Goal: Task Accomplishment & Management: Use online tool/utility

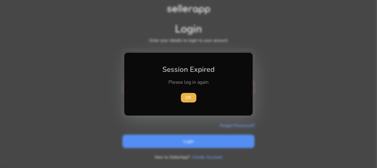
click at [175, 87] on div "Please log in again" at bounding box center [188, 85] width 67 height 13
click at [186, 98] on span "OK" at bounding box center [189, 98] width 6 height 6
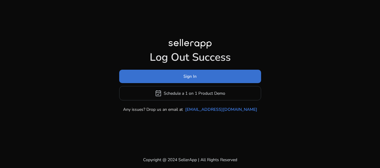
click at [199, 74] on span at bounding box center [190, 77] width 142 height 14
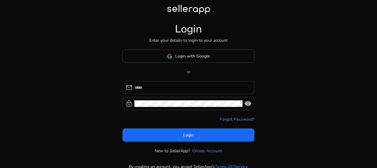
click at [186, 90] on input at bounding box center [192, 87] width 115 height 7
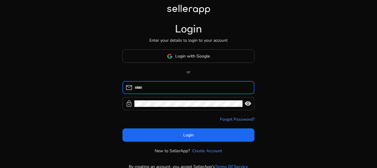
type input "**********"
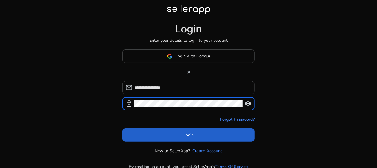
click at [188, 135] on span "Login" at bounding box center [189, 135] width 10 height 6
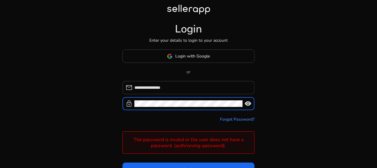
click at [127, 101] on div "lock visibility" at bounding box center [189, 103] width 132 height 13
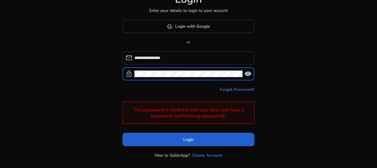
click at [227, 137] on span at bounding box center [189, 140] width 132 height 14
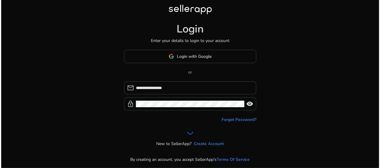
scroll to position [0, 0]
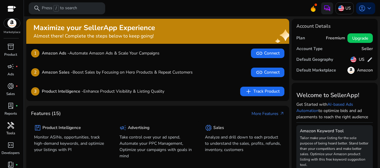
click at [8, 129] on span "handyman" at bounding box center [10, 125] width 7 height 7
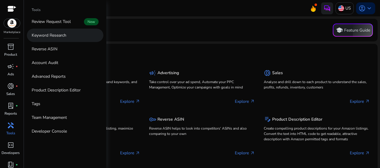
click at [52, 37] on p "Keyword Research" at bounding box center [49, 35] width 35 height 6
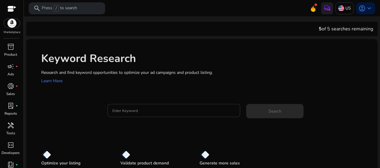
click at [141, 113] on input "Enter Keyword" at bounding box center [173, 110] width 123 height 7
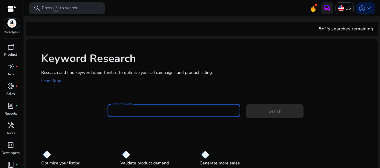
paste input "**********"
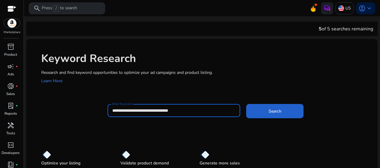
click at [276, 112] on span "Search" at bounding box center [274, 111] width 13 height 6
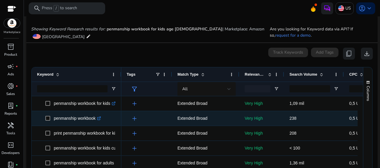
scroll to position [60, 0]
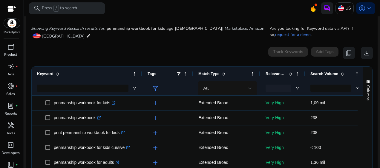
drag, startPoint x: 121, startPoint y: 75, endPoint x: 141, endPoint y: 79, distance: 21.3
click at [141, 79] on div at bounding box center [142, 74] width 2 height 14
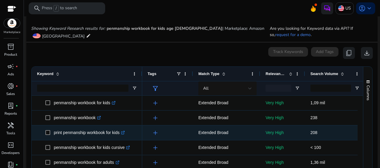
scroll to position [0, 0]
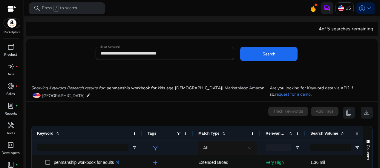
click at [182, 51] on input "**********" at bounding box center [164, 53] width 129 height 7
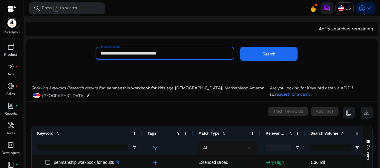
click at [240, 47] on button "Search" at bounding box center [268, 54] width 57 height 14
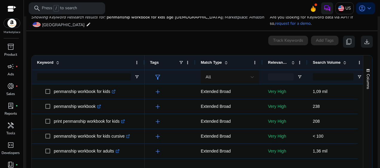
drag, startPoint x: 120, startPoint y: 62, endPoint x: 143, endPoint y: 69, distance: 24.3
click at [143, 69] on div at bounding box center [144, 62] width 2 height 14
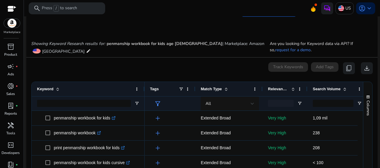
scroll to position [3, 0]
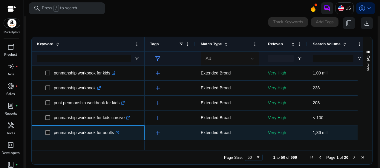
drag, startPoint x: 114, startPoint y: 132, endPoint x: 53, endPoint y: 135, distance: 60.9
click at [53, 135] on span "penmanship workbook for adults .st0{fill:#2c8af8}" at bounding box center [92, 133] width 94 height 12
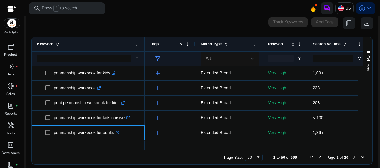
copy span "penmanship workbook for adults"
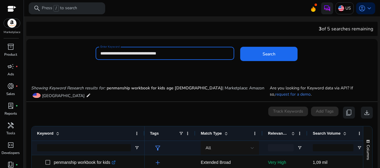
drag, startPoint x: 173, startPoint y: 53, endPoint x: 97, endPoint y: 54, distance: 76.1
click at [97, 54] on div "**********" at bounding box center [164, 53] width 138 height 13
paste input
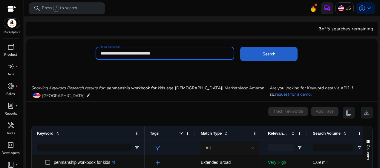
type input "**********"
click at [272, 55] on span "Search" at bounding box center [268, 54] width 13 height 6
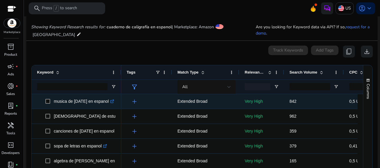
scroll to position [94, 0]
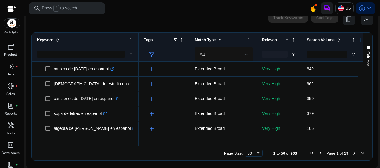
drag, startPoint x: 120, startPoint y: 39, endPoint x: 137, endPoint y: 39, distance: 17.3
click at [137, 39] on div at bounding box center [138, 40] width 2 height 14
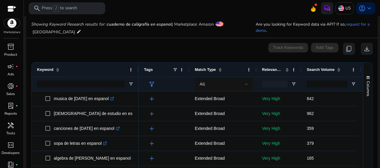
scroll to position [0, 0]
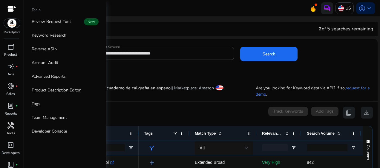
click at [8, 125] on span "handyman" at bounding box center [10, 125] width 7 height 7
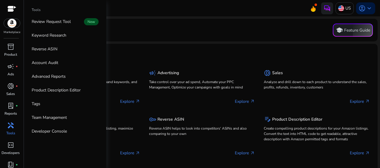
click at [61, 47] on link "Reverse ASIN" at bounding box center [65, 48] width 76 height 13
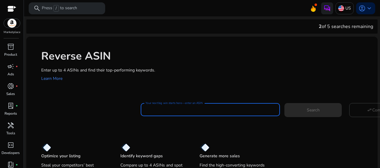
click at [154, 112] on input "Your next big win starts here—enter an ASIN" at bounding box center [209, 110] width 129 height 7
paste input "**********"
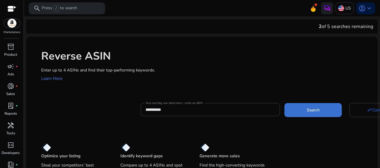
click at [311, 109] on span "Search" at bounding box center [312, 110] width 13 height 6
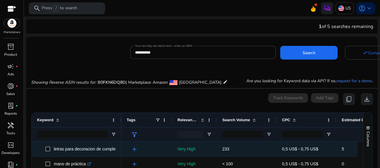
scroll to position [64, 0]
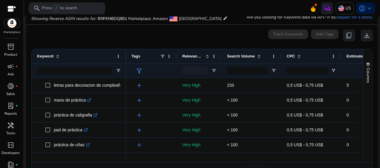
drag, startPoint x: 120, startPoint y: 56, endPoint x: 125, endPoint y: 58, distance: 5.1
click at [125, 58] on div at bounding box center [125, 56] width 2 height 14
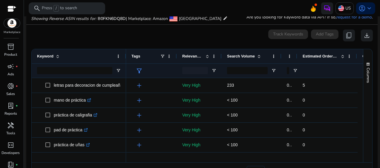
drag, startPoint x: 339, startPoint y: 60, endPoint x: 295, endPoint y: 56, distance: 44.0
click at [295, 56] on div at bounding box center [296, 56] width 2 height 14
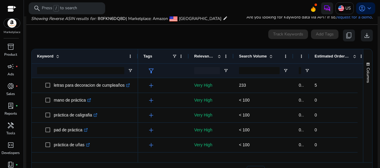
drag, startPoint x: 124, startPoint y: 55, endPoint x: 136, endPoint y: 59, distance: 12.5
click at [136, 59] on div "Keyword" at bounding box center [85, 56] width 106 height 14
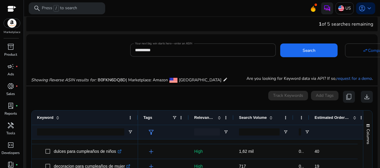
scroll to position [0, 0]
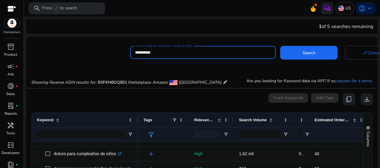
drag, startPoint x: 164, startPoint y: 53, endPoint x: 131, endPoint y: 53, distance: 33.1
click at [132, 51] on div "**********" at bounding box center [202, 52] width 145 height 13
paste input
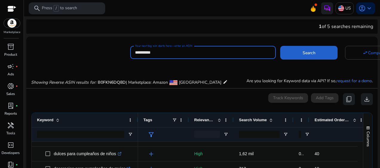
type input "**********"
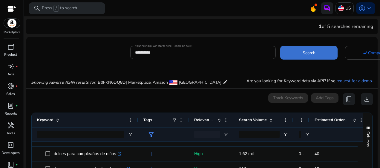
click at [306, 56] on span at bounding box center [308, 53] width 57 height 14
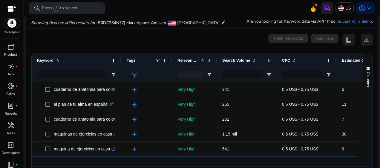
scroll to position [64, 0]
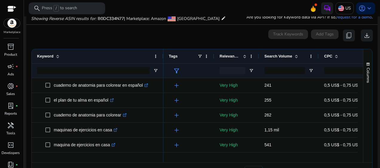
drag, startPoint x: 126, startPoint y: 58, endPoint x: 162, endPoint y: 66, distance: 36.9
click at [162, 66] on div "Keyword" at bounding box center [98, 63] width 132 height 29
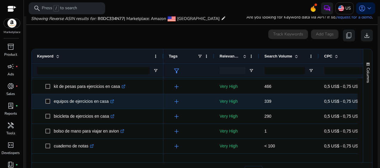
scroll to position [119, 0]
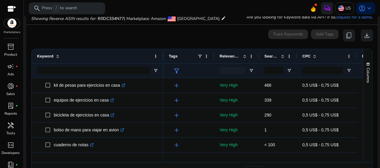
drag, startPoint x: 317, startPoint y: 55, endPoint x: 297, endPoint y: 55, distance: 20.3
click at [296, 55] on div at bounding box center [296, 56] width 2 height 14
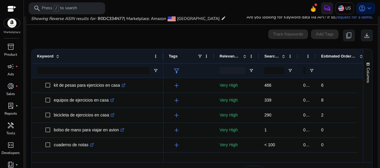
drag, startPoint x: 356, startPoint y: 55, endPoint x: 308, endPoint y: 60, distance: 48.6
click at [314, 57] on div at bounding box center [315, 56] width 2 height 14
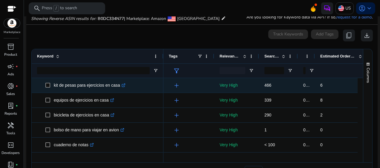
scroll to position [0, 0]
